Goal: Go to known website: Go to known website

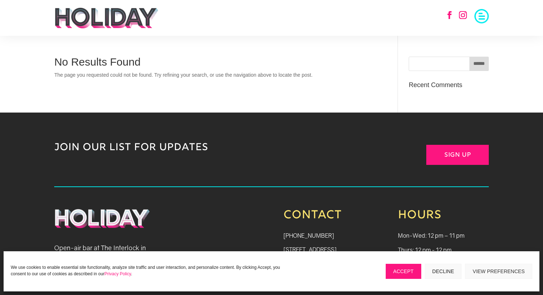
click at [298, 53] on div "No Results Found The page you requested could not be found. Try refining your s…" at bounding box center [271, 74] width 434 height 77
